Goal: Information Seeking & Learning: Learn about a topic

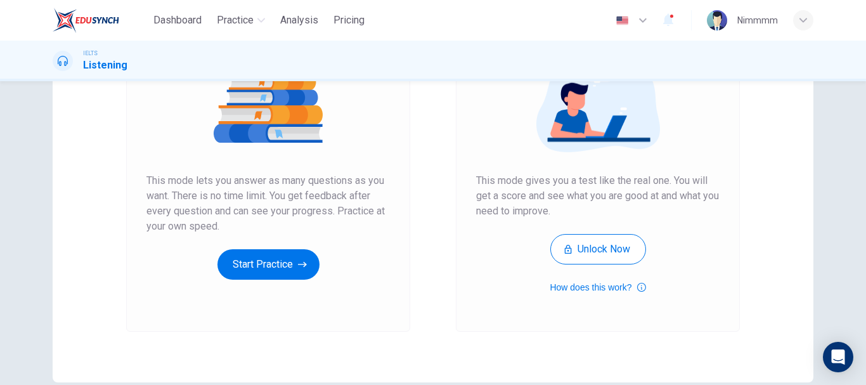
scroll to position [228, 0]
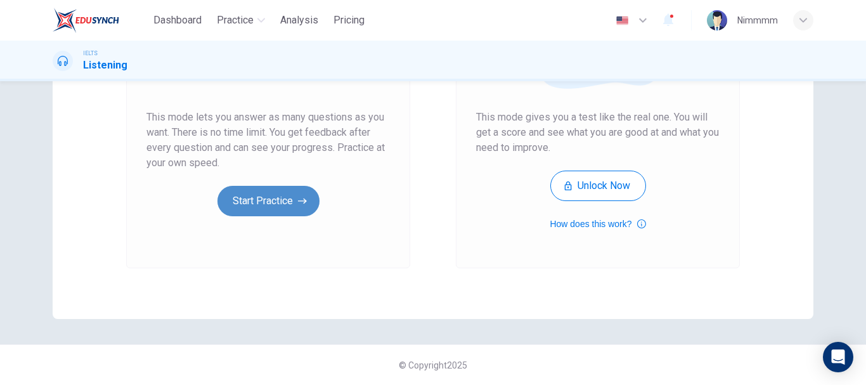
click at [275, 197] on button "Start Practice" at bounding box center [268, 201] width 102 height 30
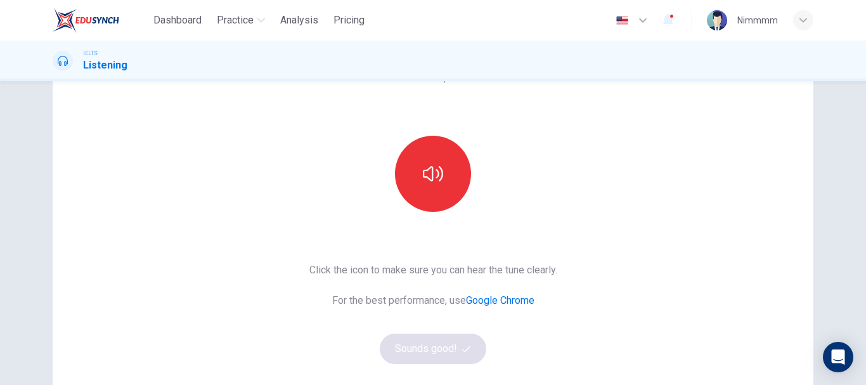
scroll to position [127, 0]
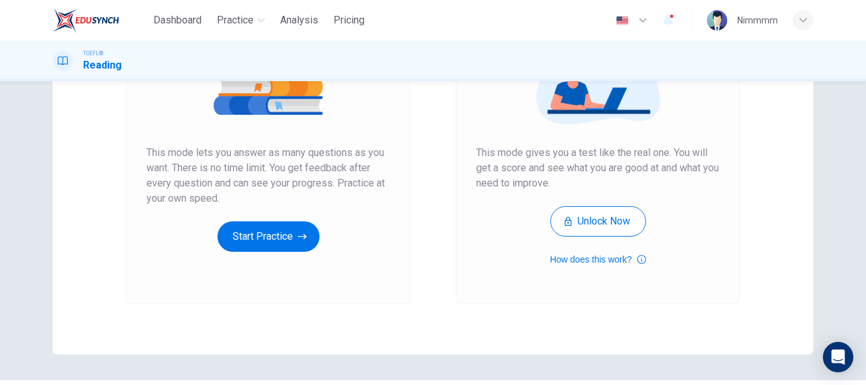
scroll to position [228, 0]
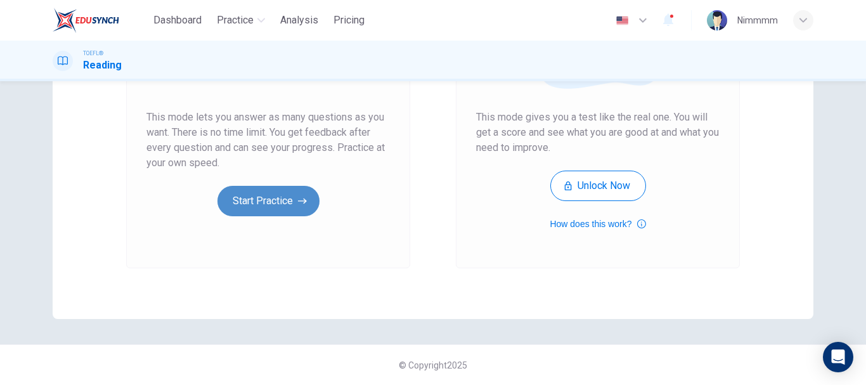
click at [266, 207] on button "Start Practice" at bounding box center [268, 201] width 102 height 30
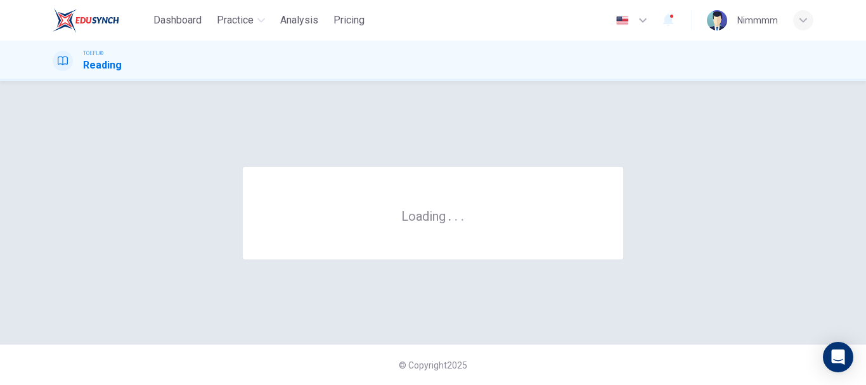
scroll to position [0, 0]
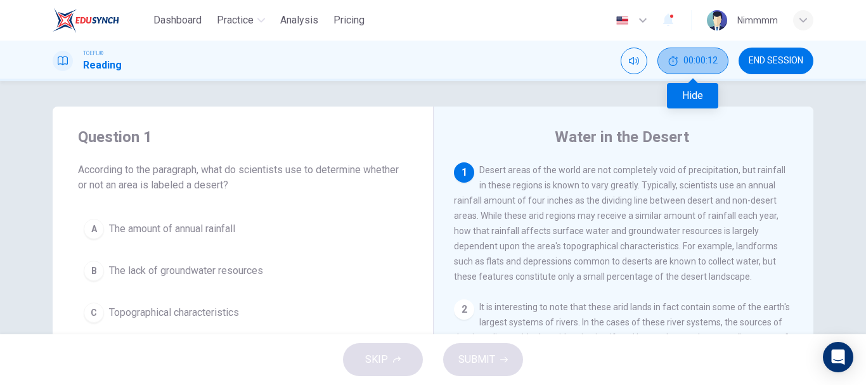
click at [704, 62] on span "00:00:12" at bounding box center [700, 61] width 34 height 10
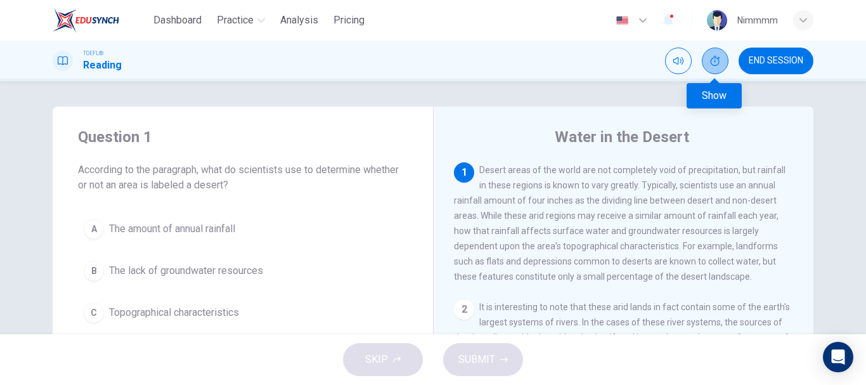
click at [704, 62] on button "Show" at bounding box center [715, 61] width 27 height 27
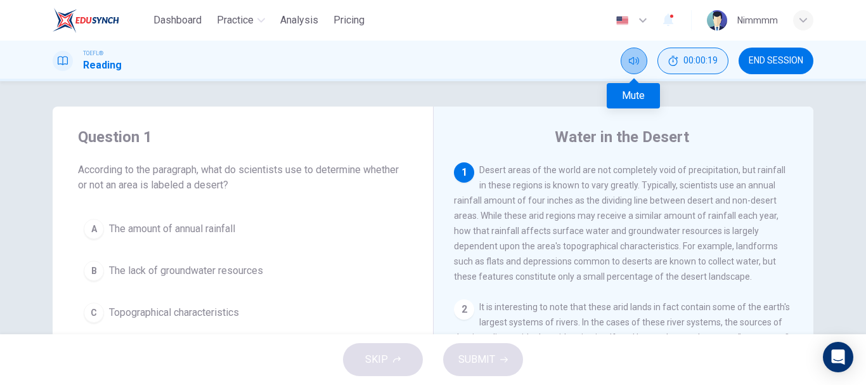
click at [632, 57] on icon "Mute" at bounding box center [634, 61] width 10 height 10
click at [635, 60] on icon "Unmute" at bounding box center [634, 61] width 10 height 10
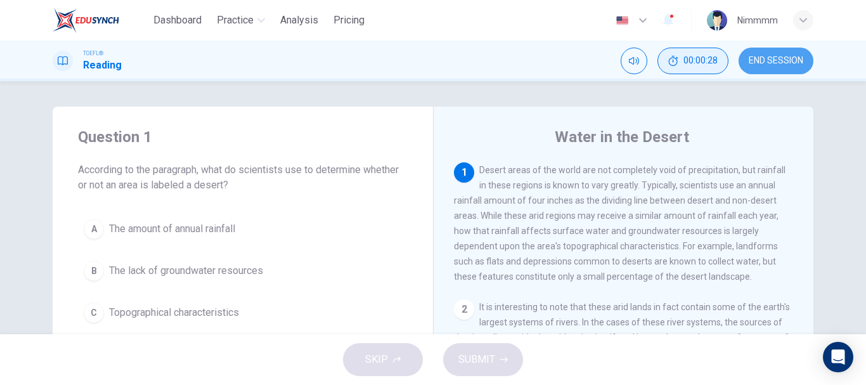
click at [766, 55] on button "END SESSION" at bounding box center [775, 61] width 75 height 27
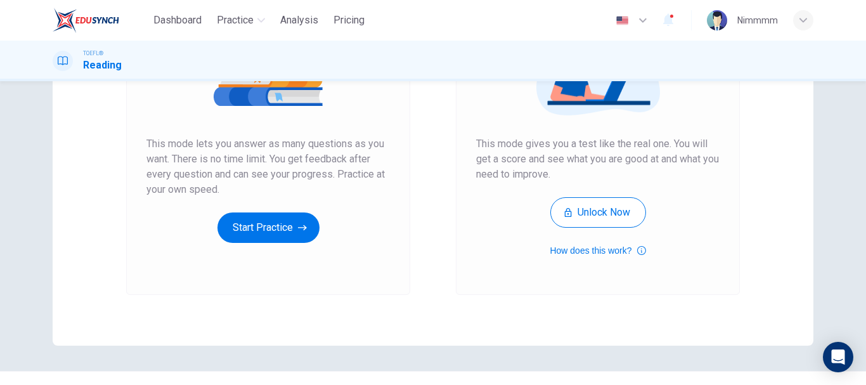
scroll to position [228, 0]
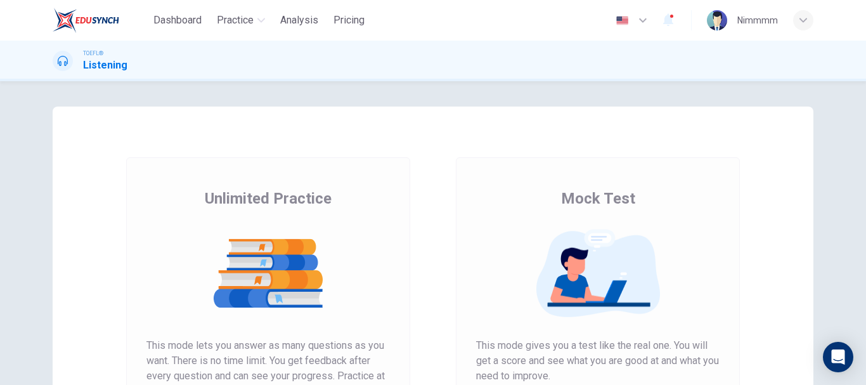
click at [308, 258] on img at bounding box center [267, 273] width 243 height 89
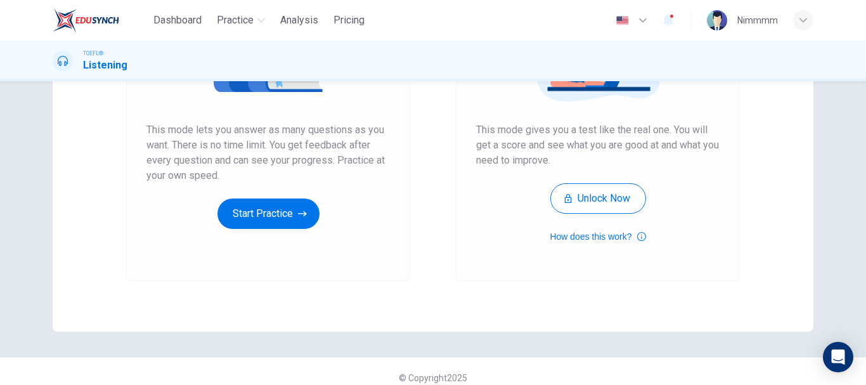
scroll to position [228, 0]
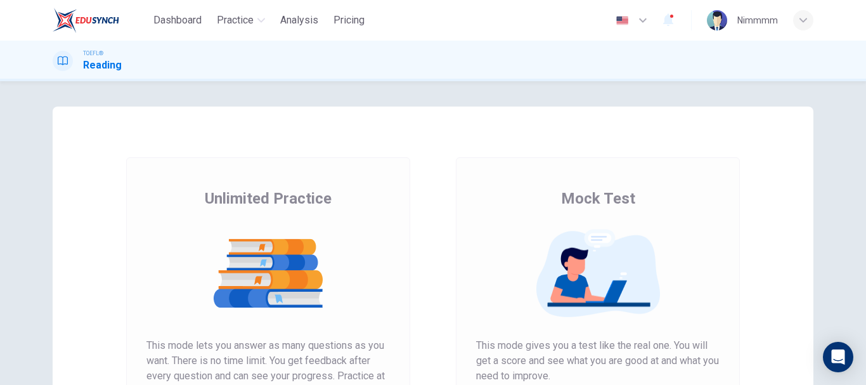
click at [580, 204] on span "Mock Test" at bounding box center [598, 198] width 74 height 20
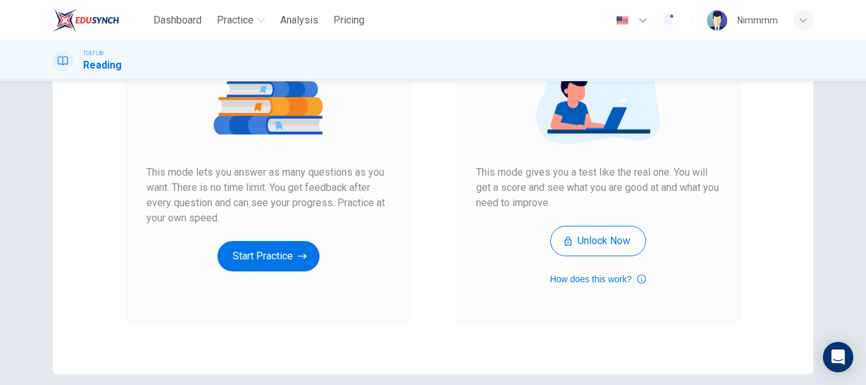
scroll to position [190, 0]
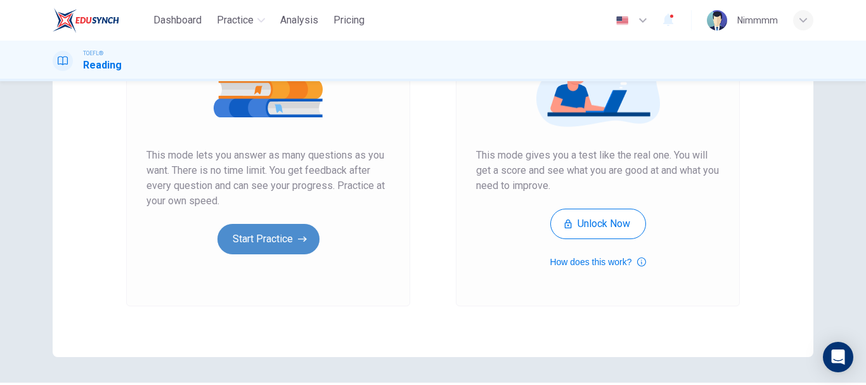
click at [253, 235] on button "Start Practice" at bounding box center [268, 239] width 102 height 30
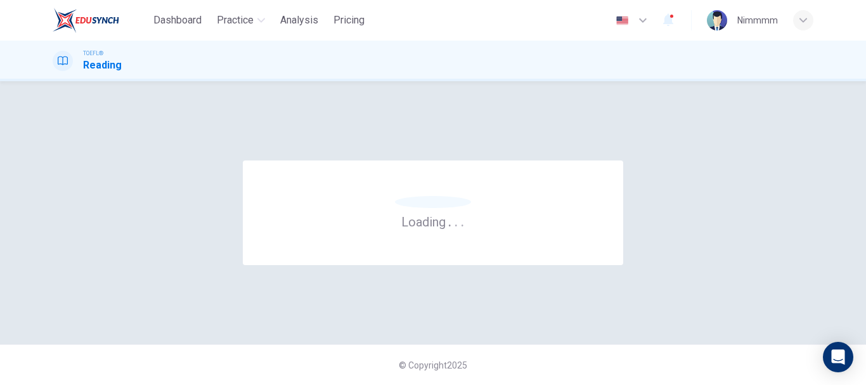
scroll to position [0, 0]
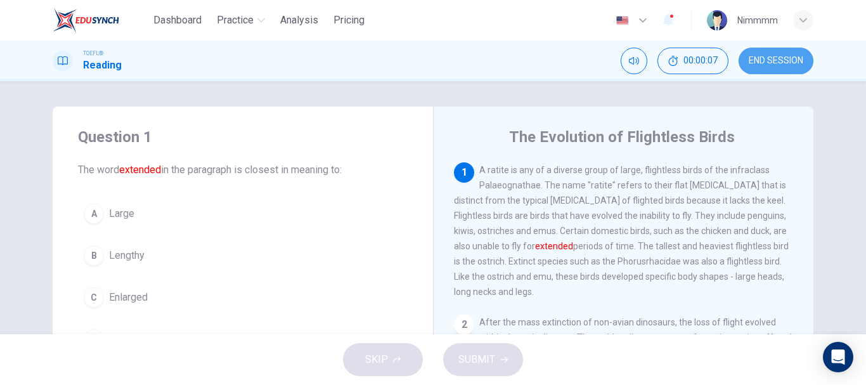
click at [773, 64] on span "END SESSION" at bounding box center [776, 61] width 55 height 10
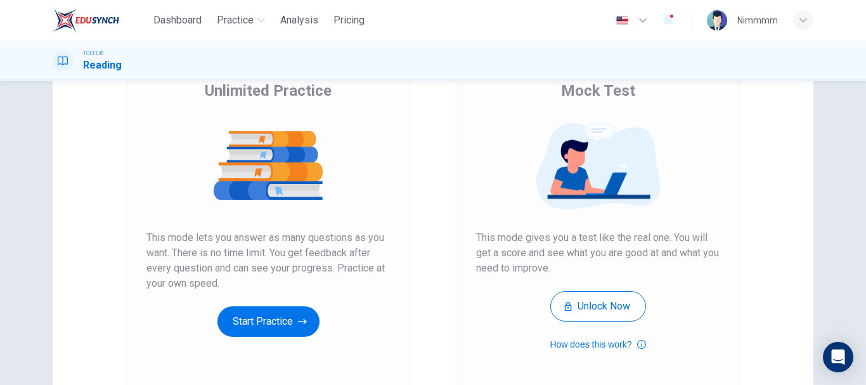
scroll to position [190, 0]
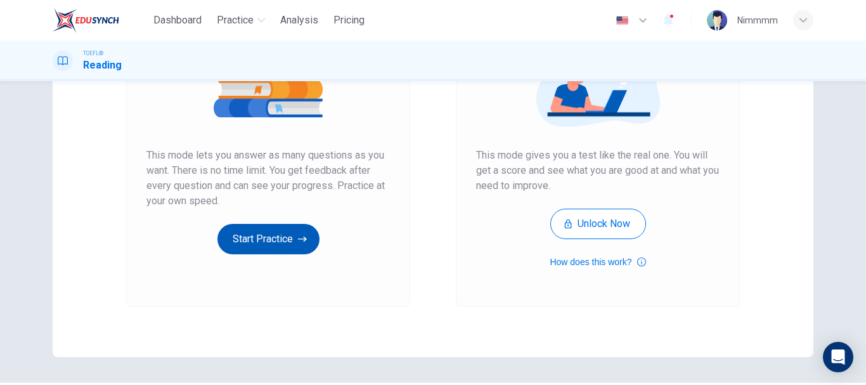
click at [248, 229] on button "Start Practice" at bounding box center [268, 239] width 102 height 30
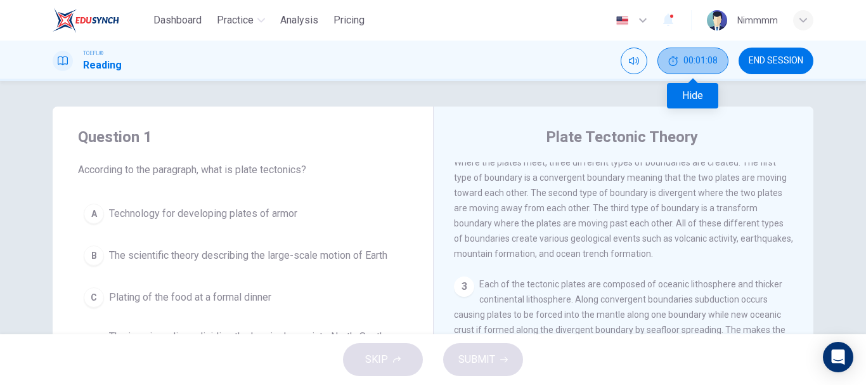
click at [705, 58] on span "00:01:08" at bounding box center [700, 61] width 34 height 10
click at [706, 58] on button "00:01:08" at bounding box center [692, 61] width 71 height 27
click at [704, 56] on span "00:01:10" at bounding box center [700, 61] width 34 height 10
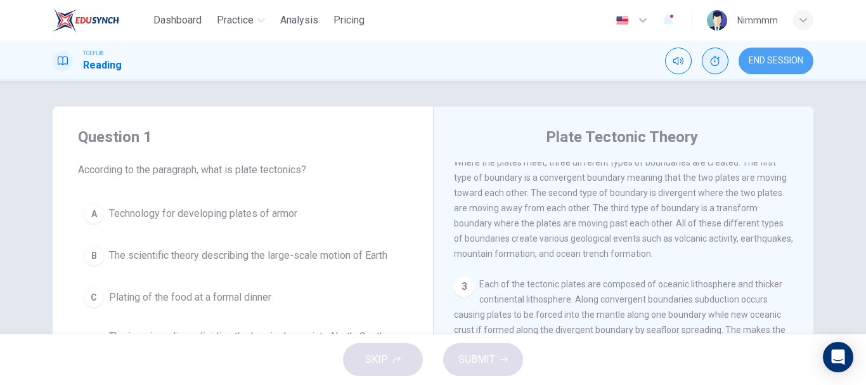
click at [792, 58] on span "END SESSION" at bounding box center [776, 61] width 55 height 10
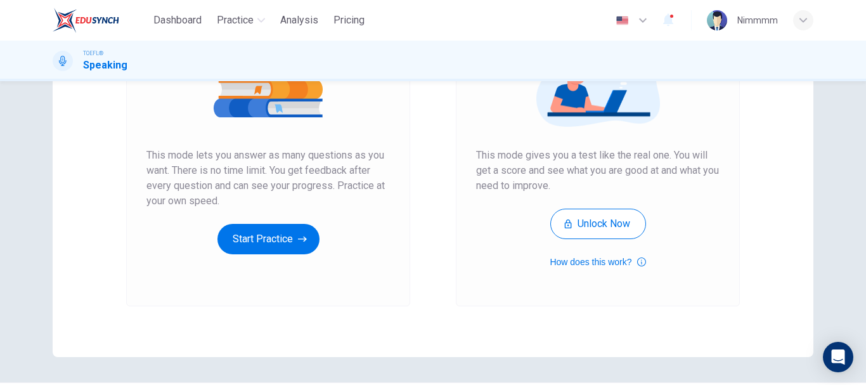
scroll to position [228, 0]
